Goal: Transaction & Acquisition: Purchase product/service

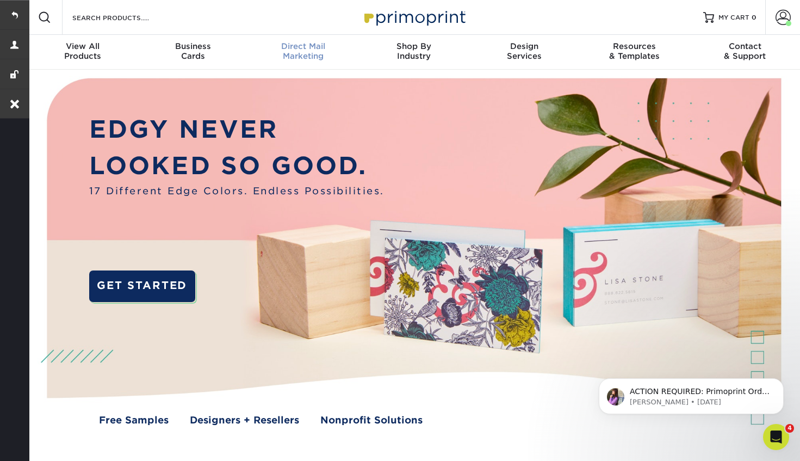
click at [307, 55] on div "Direct Mail Marketing" at bounding box center [303, 51] width 110 height 20
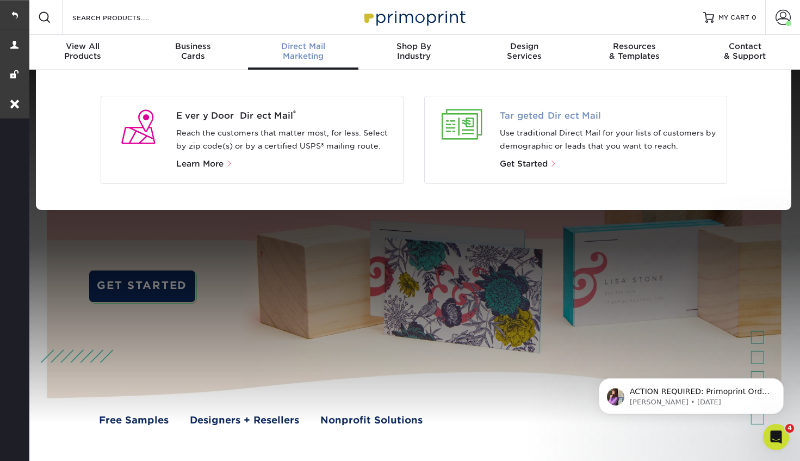
click at [567, 113] on span "Targeted Direct Mail" at bounding box center [609, 115] width 218 height 13
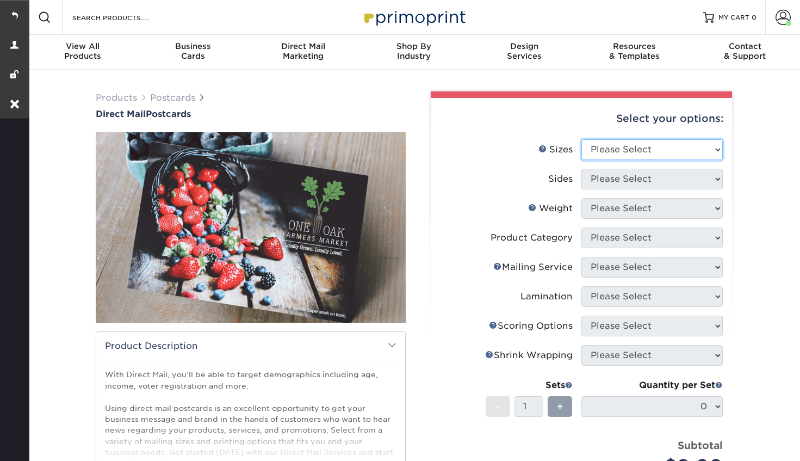
click at [650, 148] on select "Please Select 1.5" x 7" 2" x 4" 2" x 6" 2" x 7" 2" x 8" 2.12" x 5.5" 2.12" x 5.…" at bounding box center [651, 149] width 141 height 21
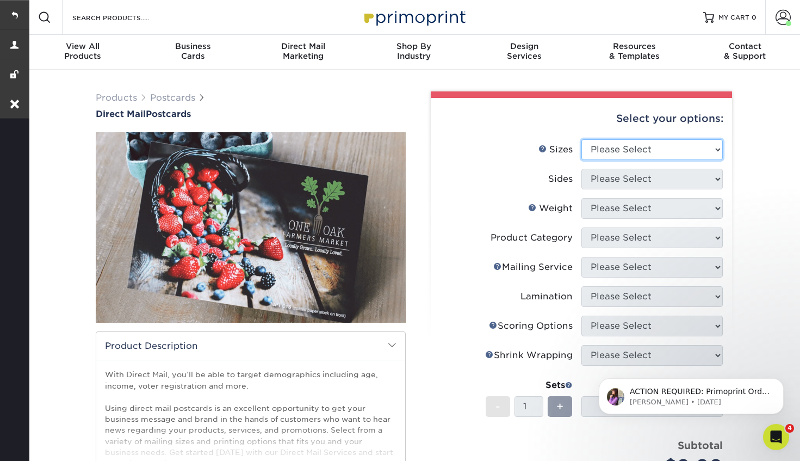
select select "5.00x7.00"
click at [581, 139] on select "Please Select 1.5" x 7" 2" x 4" 2" x 6" 2" x 7" 2" x 8" 2.12" x 5.5" 2.12" x 5.…" at bounding box center [651, 149] width 141 height 21
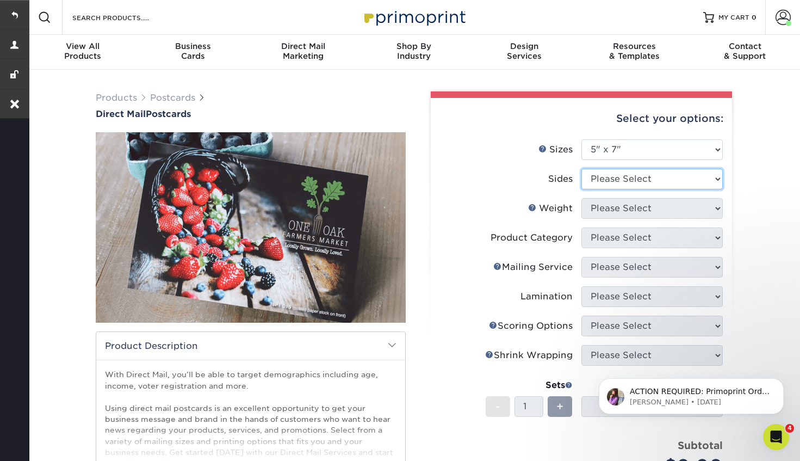
click at [648, 185] on select "Please Select Print Both Sides Print Front Only" at bounding box center [651, 179] width 141 height 21
select select "13abbda7-1d64-4f25-8bb2-c179b224825d"
click at [581, 169] on select "Please Select Print Both Sides Print Front Only" at bounding box center [651, 179] width 141 height 21
click at [631, 210] on select "Please Select 14PT 14PT Uncoated 16PT 100LB" at bounding box center [651, 208] width 141 height 21
select select "14PT"
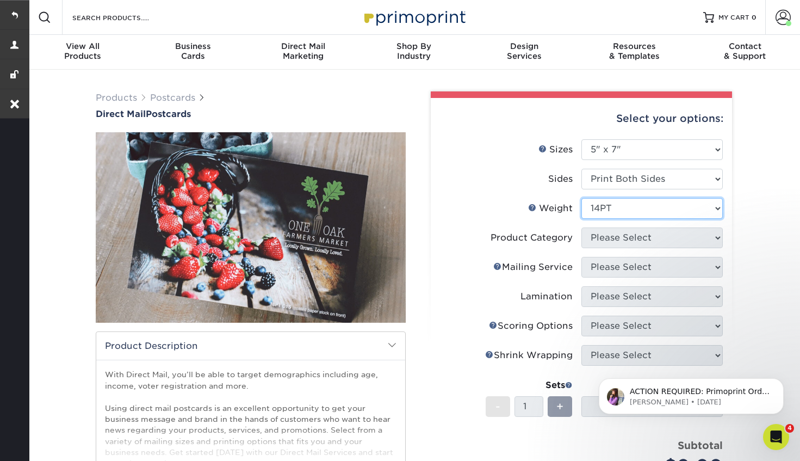
click at [581, 198] on select "Please Select 14PT 14PT Uncoated 16PT 100LB" at bounding box center [651, 208] width 141 height 21
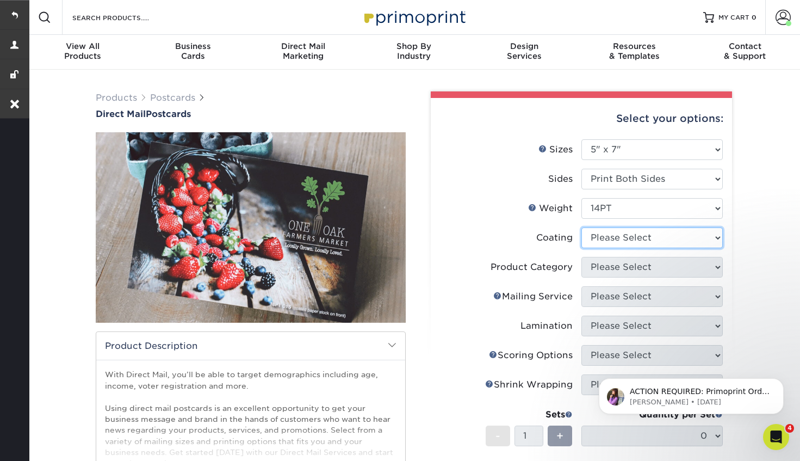
click at [629, 237] on select at bounding box center [651, 237] width 141 height 21
select select "1e8116af-acfc-44b1-83dc-8181aa338834"
click at [581, 227] on select at bounding box center [651, 237] width 141 height 21
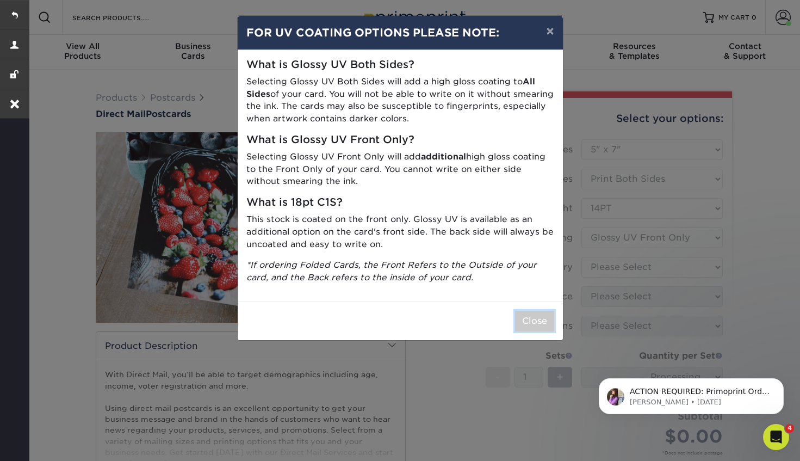
click at [538, 327] on button "Close" at bounding box center [534, 320] width 39 height 21
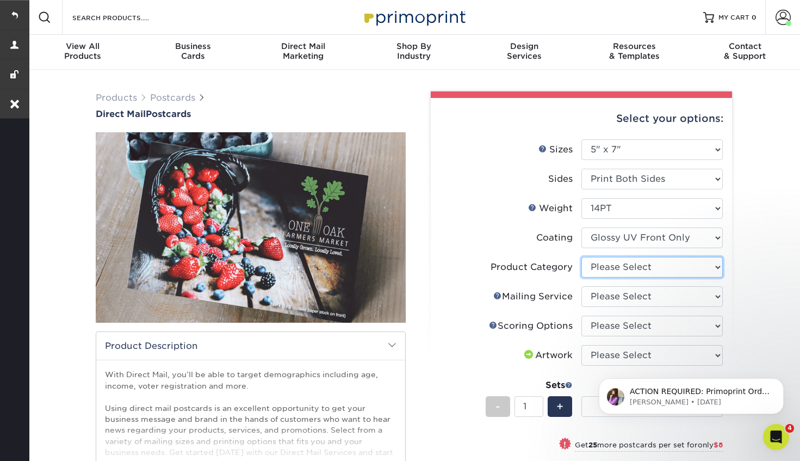
click at [614, 273] on select "Please Select Postcards" at bounding box center [651, 267] width 141 height 21
select select "9b7272e0-d6c8-4c3c-8e97-d3a1bcdab858"
click at [581, 257] on select "Please Select Postcards" at bounding box center [651, 267] width 141 height 21
click at [611, 295] on select "Please Select No Direct Mailing Service No, I will mail/stamp/imprint Direct Ma…" at bounding box center [651, 296] width 141 height 21
select select "934e270e-9523-48b9-93c7-78b0896e16a6"
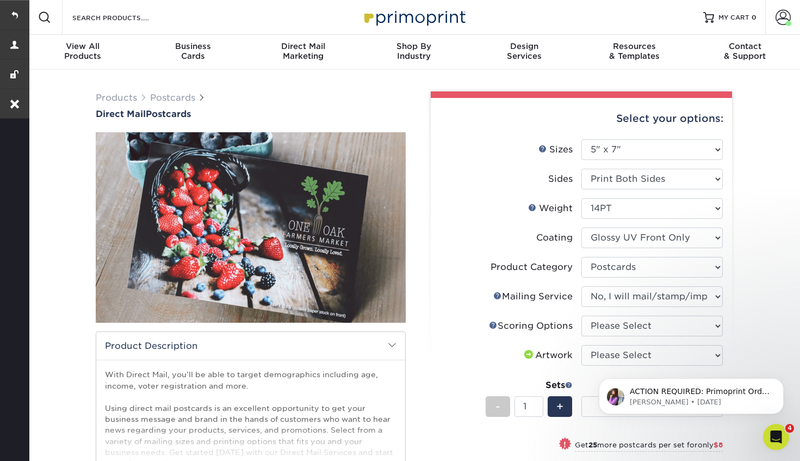
click at [581, 286] on select "Please Select No Direct Mailing Service No, I will mail/stamp/imprint Direct Ma…" at bounding box center [651, 296] width 141 height 21
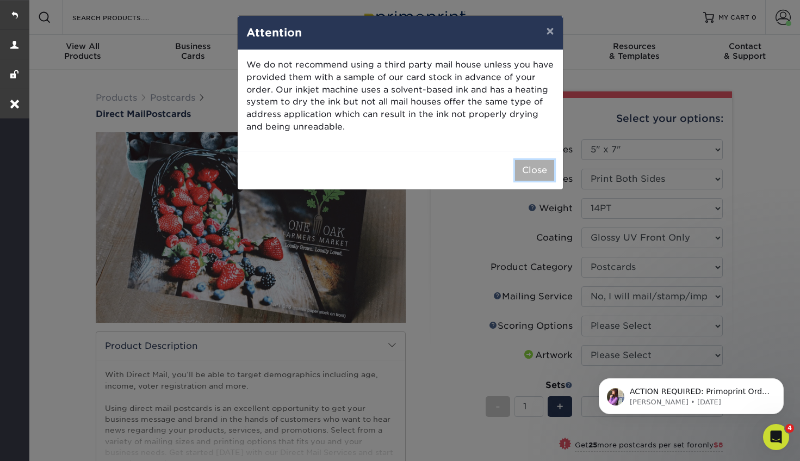
click at [536, 169] on button "Close" at bounding box center [534, 170] width 39 height 21
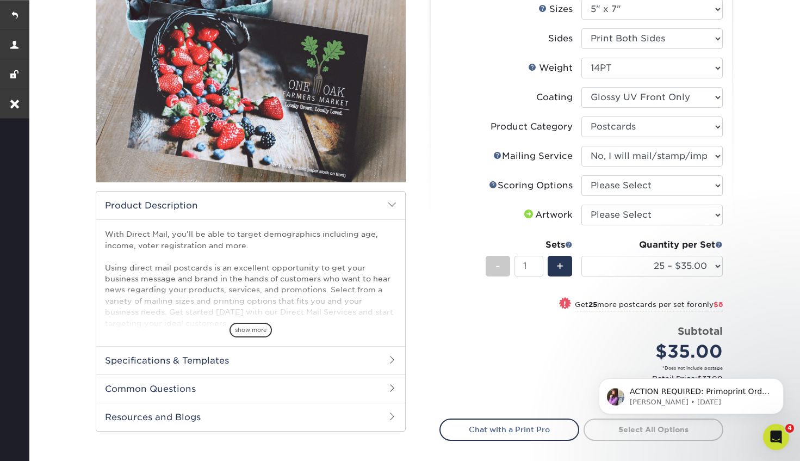
scroll to position [141, 0]
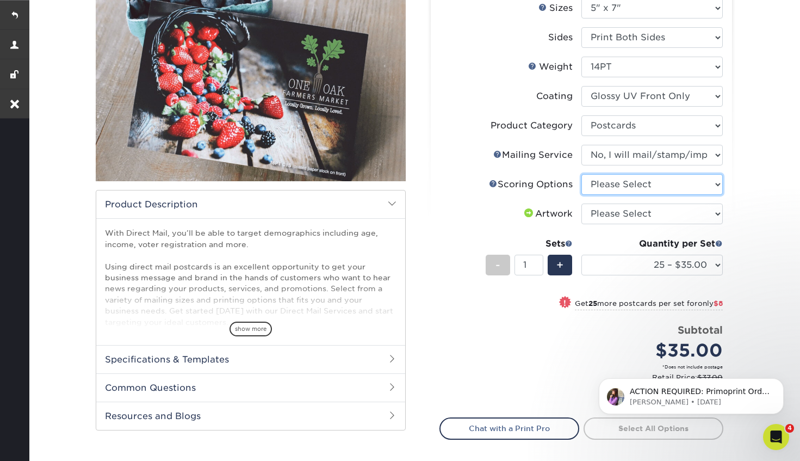
click at [639, 185] on select "Please Select No Scoring One Score Score in Half Two Scores" at bounding box center [651, 184] width 141 height 21
select select "16ebe401-5398-422d-8cb0-f3adbb82deb5"
click at [581, 174] on select "Please Select No Scoring One Score Score in Half Two Scores" at bounding box center [651, 184] width 141 height 21
click at [643, 214] on select "Please Select I will upload files I need a design - $150" at bounding box center [651, 213] width 141 height 21
select select "upload"
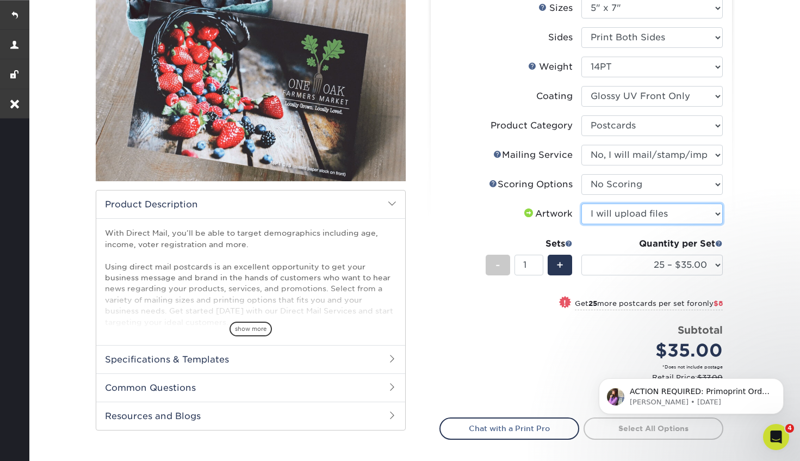
click at [581, 203] on select "Please Select I will upload files I need a design - $150" at bounding box center [651, 213] width 141 height 21
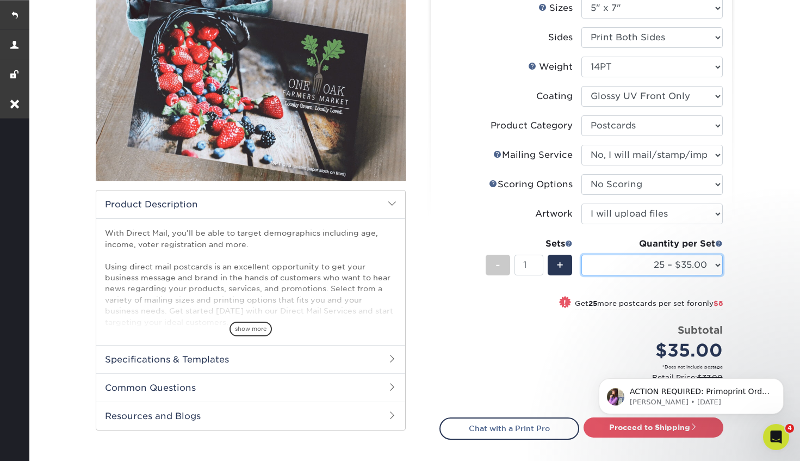
click at [638, 270] on select "25 – $35.00 50 – $43.00 75 – $54.00 100 – $74.00 250 – $119.00 500 – $153.00 10…" at bounding box center [651, 264] width 141 height 21
select select "7500 – $681.00"
click at [581, 254] on select "25 – $35.00 50 – $43.00 75 – $54.00 100 – $74.00 250 – $119.00 500 – $153.00 10…" at bounding box center [651, 264] width 141 height 21
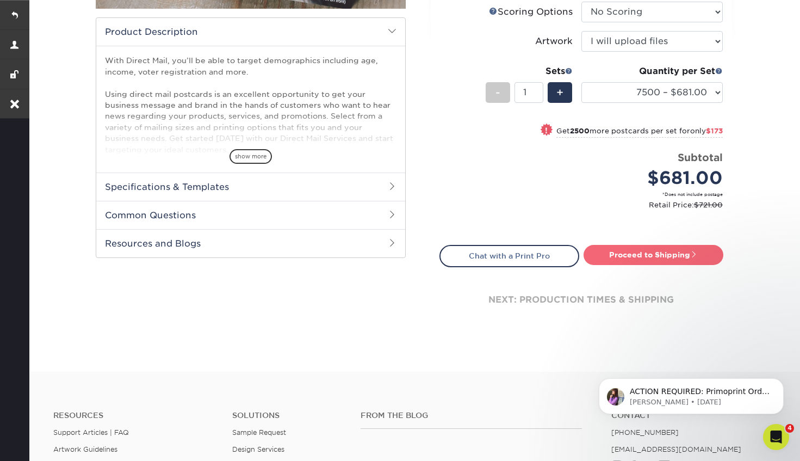
click at [638, 250] on link "Proceed to Shipping" at bounding box center [653, 255] width 140 height 20
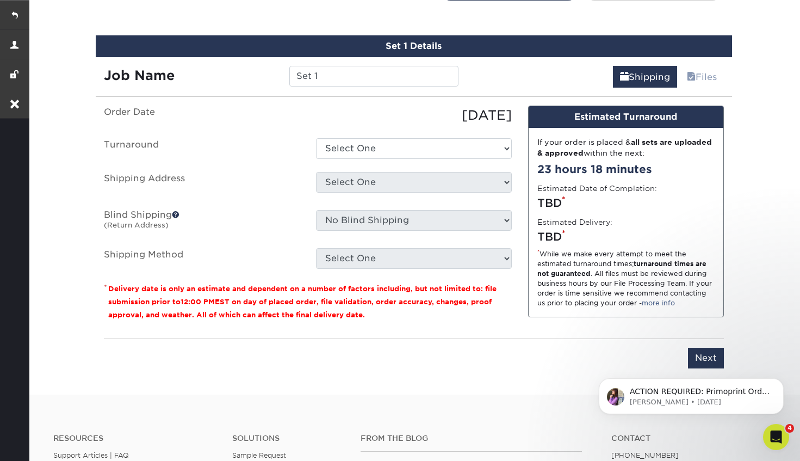
scroll to position [588, 0]
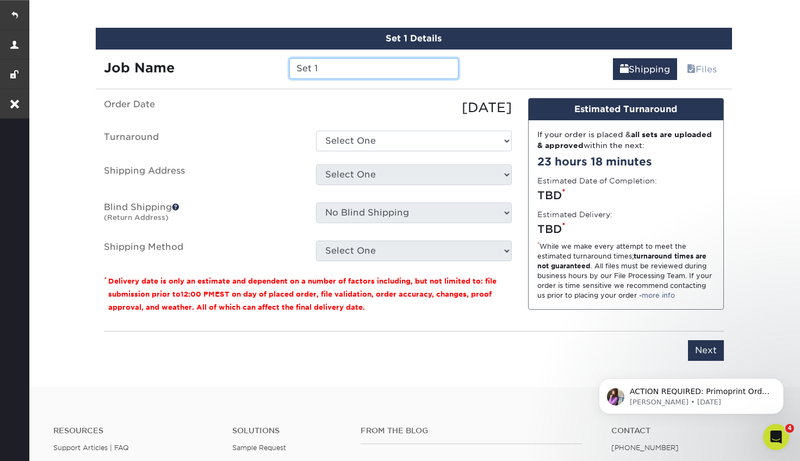
drag, startPoint x: 327, startPoint y: 67, endPoint x: 241, endPoint y: 67, distance: 85.4
click at [241, 67] on div "Job Name Set 1" at bounding box center [281, 68] width 371 height 21
paste input "18th Annual Church Anniversary & Christmas Potluck Dinner"
type input "18th Annual Church Anniversary & Christmas Potluck Dinner"
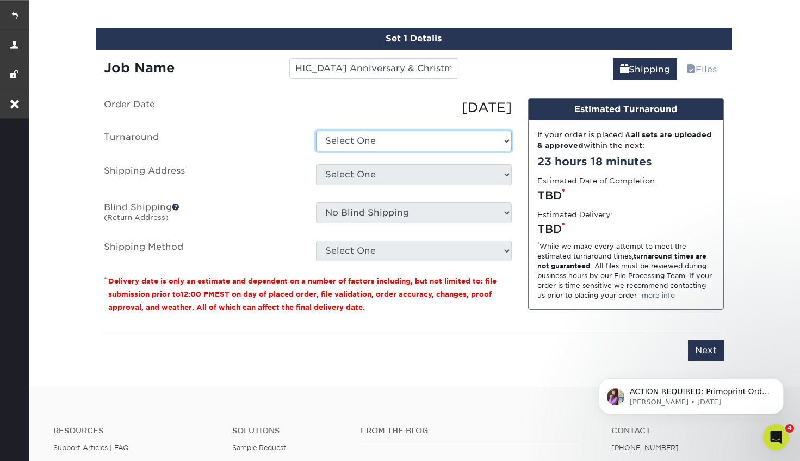
click at [358, 139] on select "Select One 2-4 Business Days 2 Day Next Business Day" at bounding box center [414, 140] width 196 height 21
select select "a9ecb7f2-d5fe-46c5-841a-389ccbf0185d"
click at [316, 130] on select "Select One 2-4 Business Days 2 Day Next Business Day" at bounding box center [414, 140] width 196 height 21
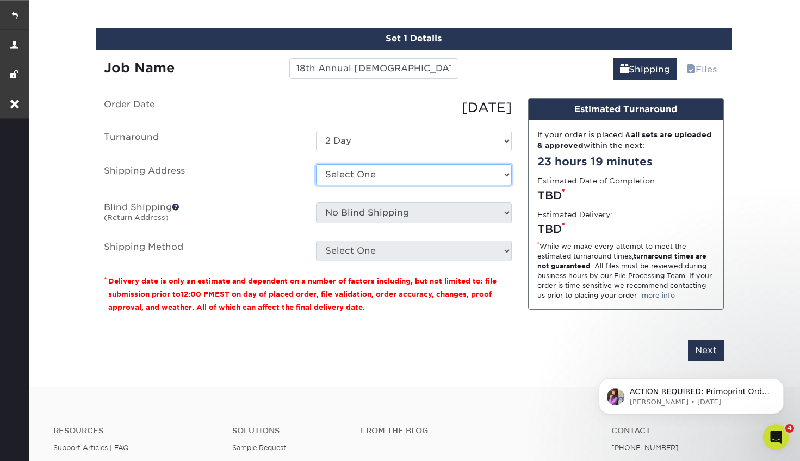
click at [350, 177] on select "Select One Faith Lane Healing Hands Bookmarks (1000) Mrs. Mrs. Pastor Andy Shav…" at bounding box center [414, 174] width 196 height 21
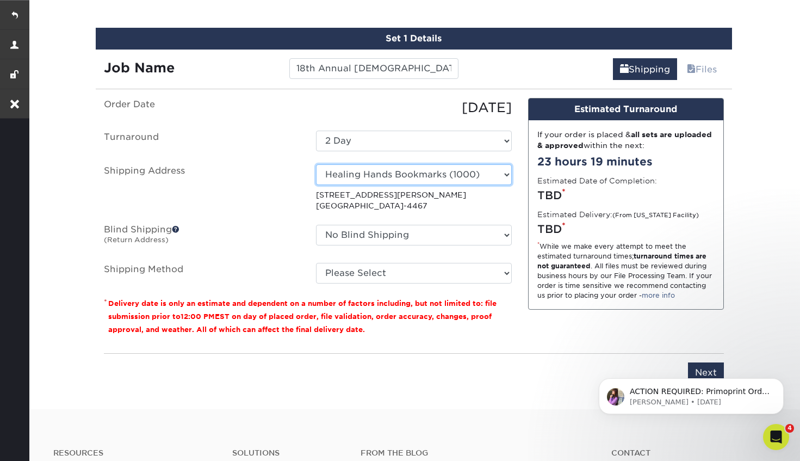
click at [507, 175] on select "Select One Faith Lane Healing Hands Bookmarks (1000) Mrs. Mrs. Pastor Andy Shav…" at bounding box center [414, 174] width 196 height 21
click at [503, 173] on select "Select One Faith Lane Healing Hands Bookmarks (1000) Mrs. Mrs. Pastor Andy Shav…" at bounding box center [414, 174] width 196 height 21
select select "248144"
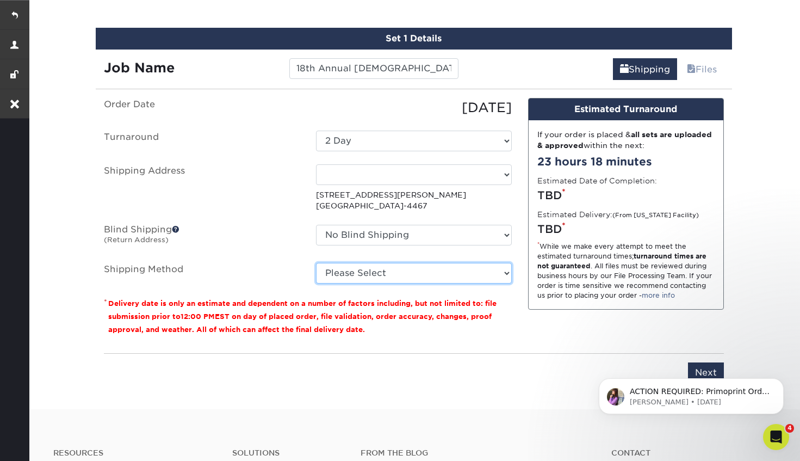
click at [385, 272] on select "Please Select Ground Shipping (+$53.79) 3 Day Shipping Service (+$116.66) 2 Day…" at bounding box center [414, 273] width 196 height 21
select select "03"
click at [316, 263] on select "Please Select Ground Shipping (+$53.79) 3 Day Shipping Service (+$116.66) 2 Day…" at bounding box center [414, 273] width 196 height 21
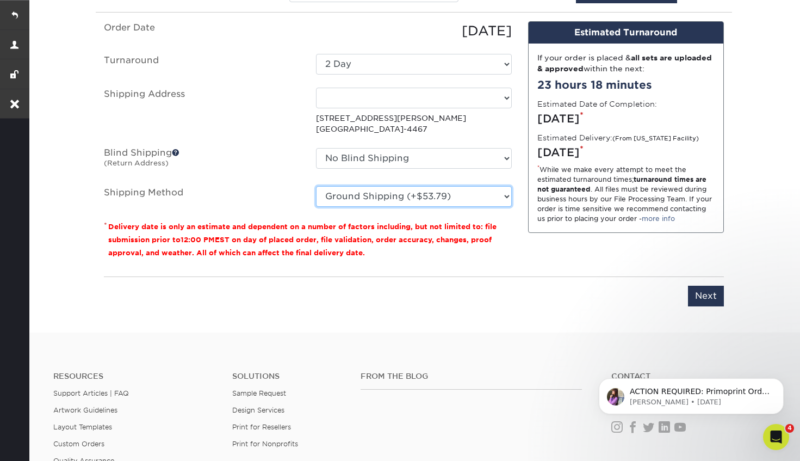
scroll to position [683, 0]
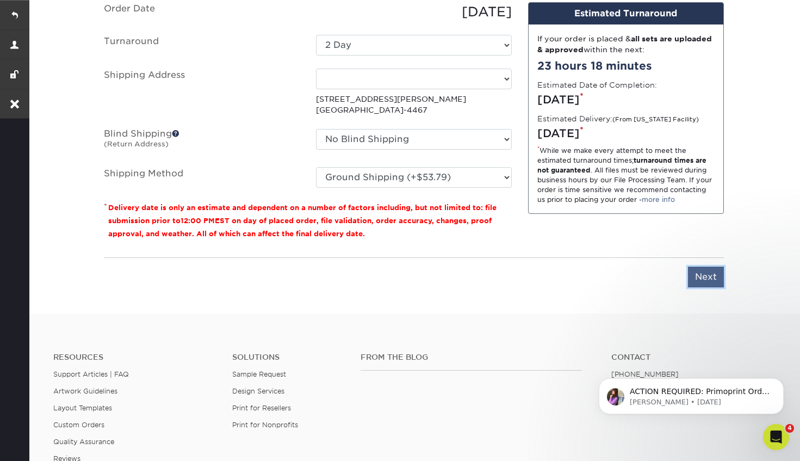
click at [693, 277] on input "Next" at bounding box center [706, 276] width 36 height 21
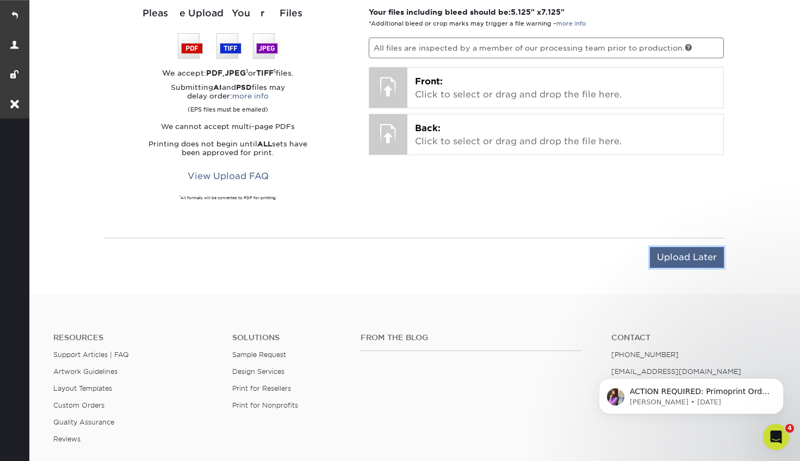
click at [677, 252] on input "Upload Later" at bounding box center [687, 257] width 74 height 21
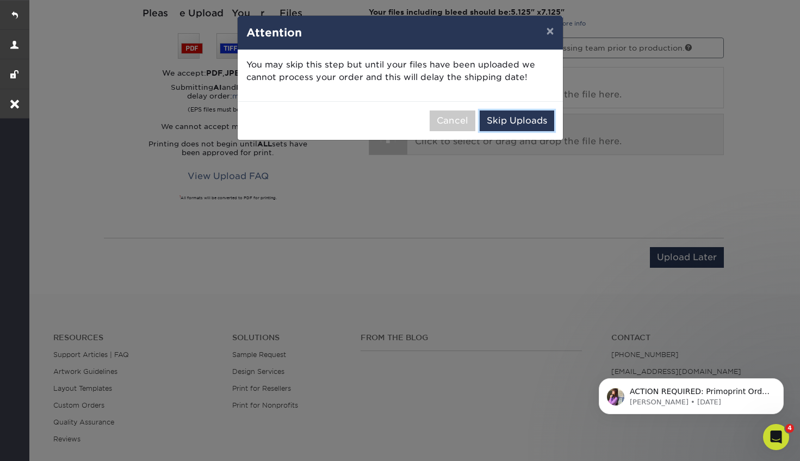
click at [495, 121] on button "Skip Uploads" at bounding box center [517, 120] width 74 height 21
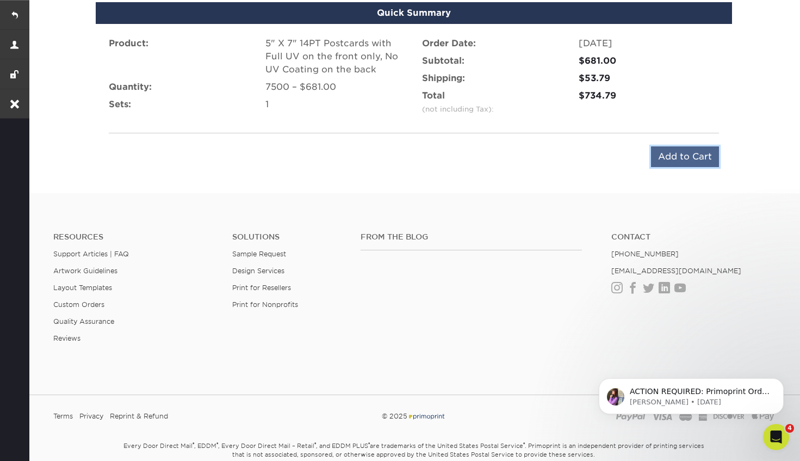
click at [668, 158] on input "Add to Cart" at bounding box center [685, 156] width 68 height 21
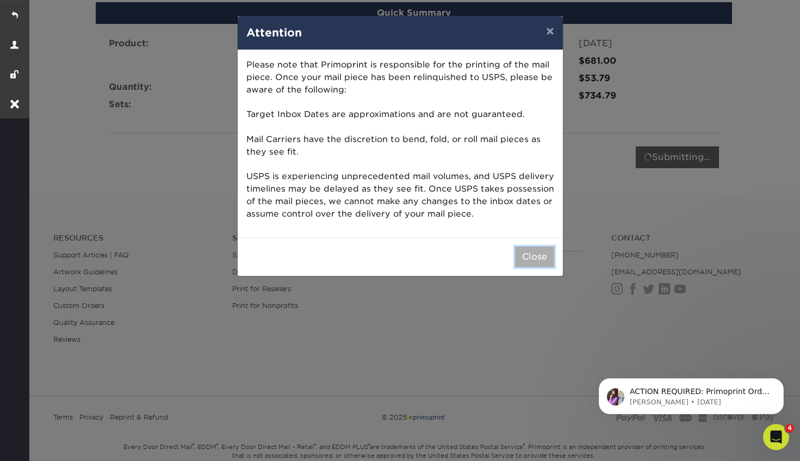
click at [527, 259] on button "Close" at bounding box center [534, 256] width 39 height 21
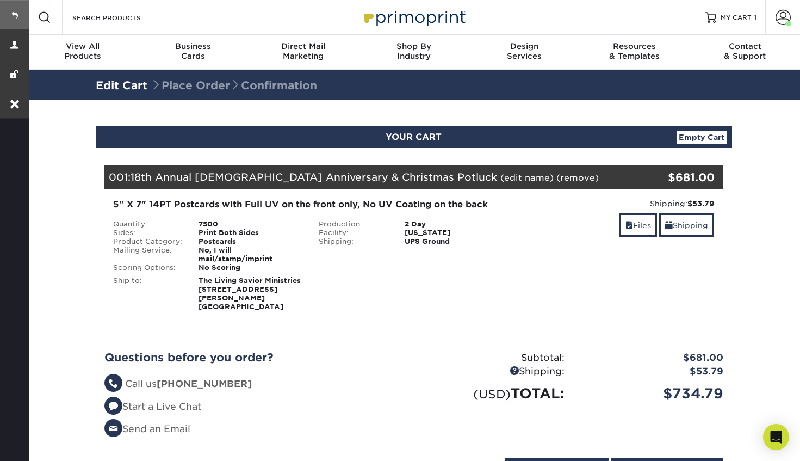
click at [15, 11] on link at bounding box center [14, 14] width 29 height 29
